Goal: Check status: Check status

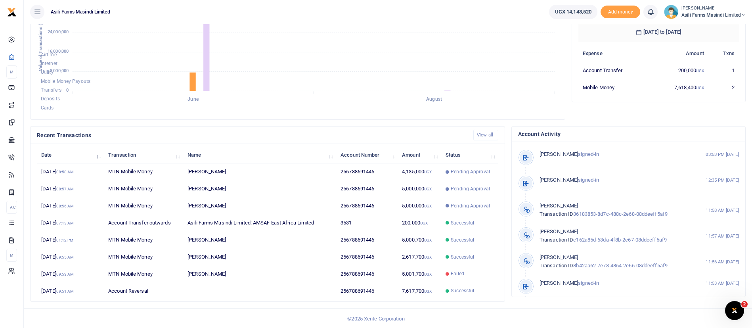
scroll to position [146, 0]
click at [708, 14] on span "Asili Farms Masindi Limited" at bounding box center [713, 14] width 64 height 7
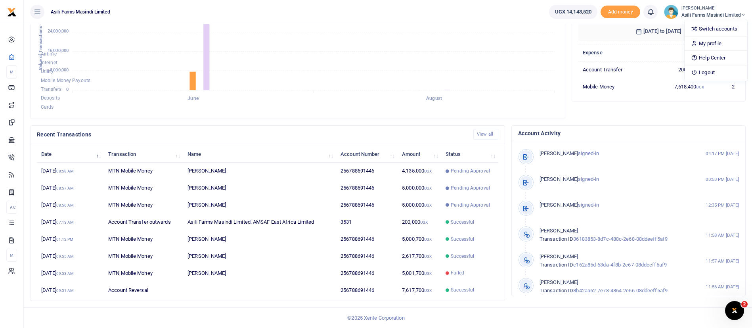
click at [708, 14] on span "Asili Farms Masindi Limited" at bounding box center [713, 14] width 64 height 7
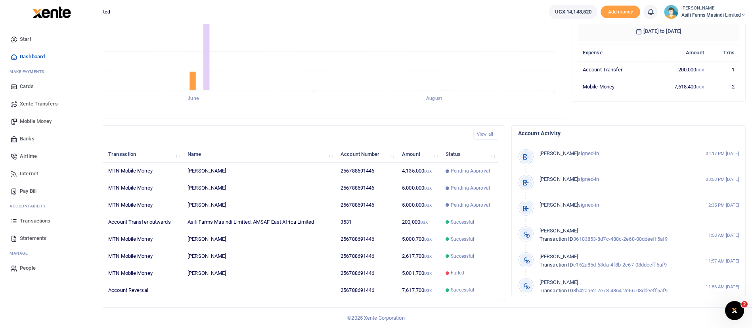
click at [44, 5] on div at bounding box center [51, 12] width 103 height 24
click at [44, 7] on img at bounding box center [51, 12] width 38 height 12
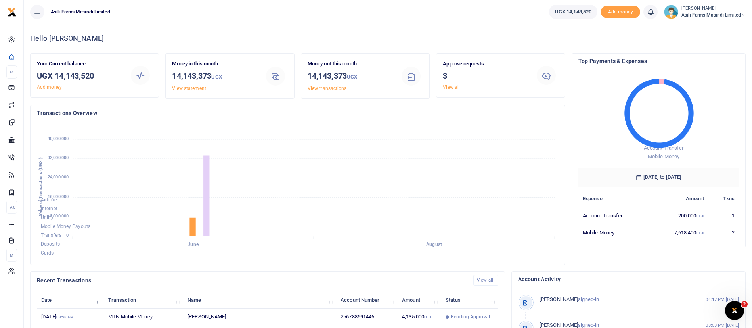
scroll to position [146, 0]
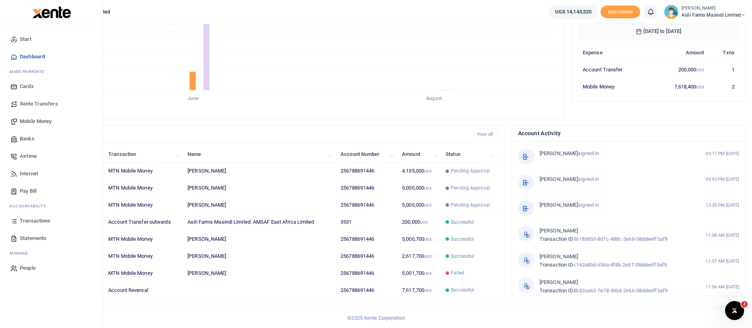
click at [35, 235] on span "Statements" at bounding box center [33, 238] width 27 height 8
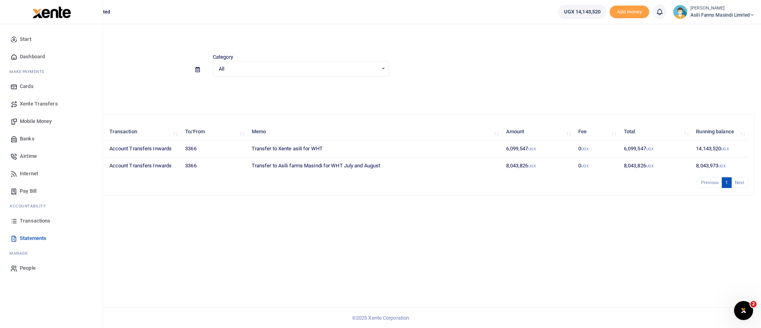
click at [41, 219] on span "Transactions" at bounding box center [35, 221] width 31 height 8
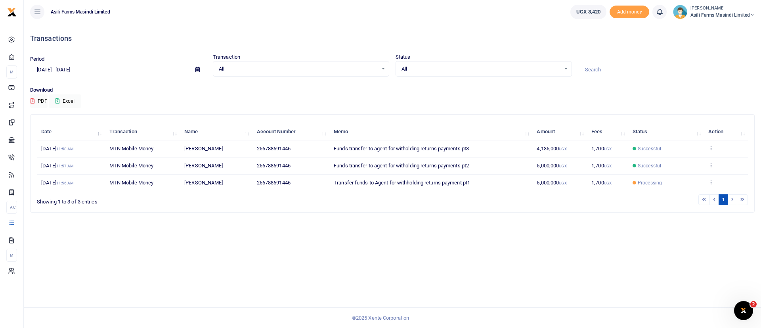
click at [648, 185] on span "Processing" at bounding box center [649, 182] width 24 height 7
click at [713, 180] on icon at bounding box center [710, 182] width 5 height 6
click at [697, 147] on link "View details" at bounding box center [682, 152] width 63 height 11
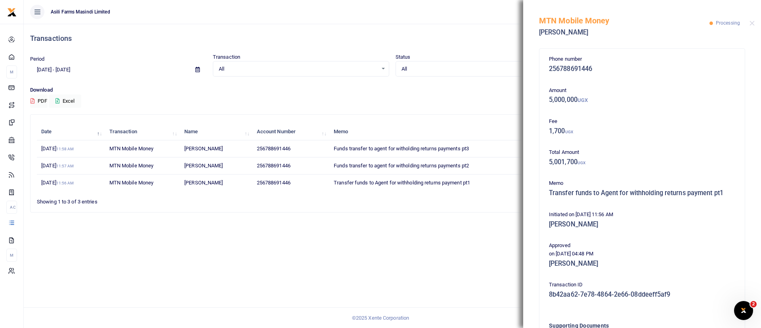
click at [493, 74] on div "All Select an option... All Processing Successful Pending Declined Failed" at bounding box center [483, 69] width 176 height 16
click at [752, 25] on button "Close" at bounding box center [751, 23] width 5 height 5
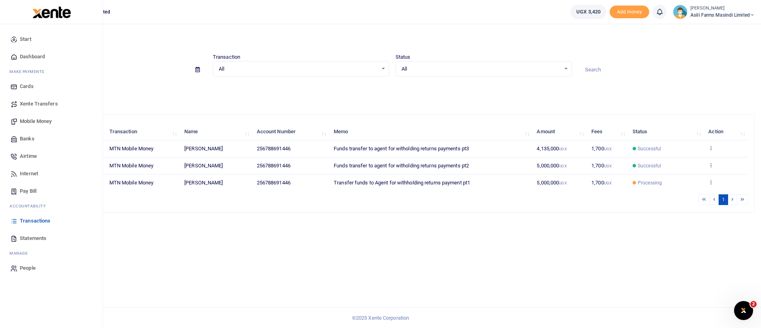
click at [53, 15] on img at bounding box center [51, 12] width 38 height 12
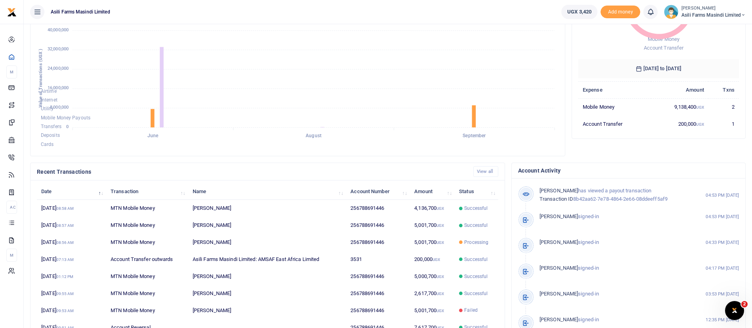
scroll to position [111, 0]
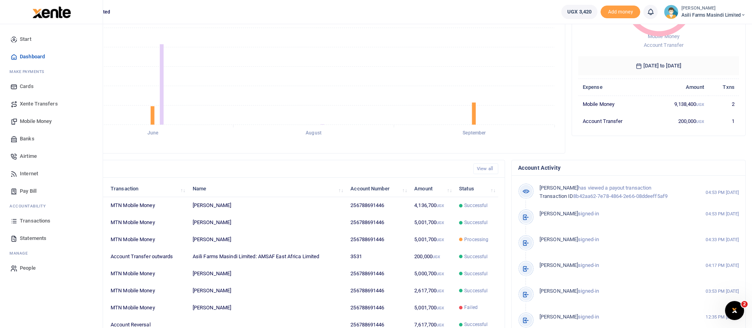
click at [34, 220] on span "Transactions" at bounding box center [35, 221] width 31 height 8
